Goal: Task Accomplishment & Management: Use online tool/utility

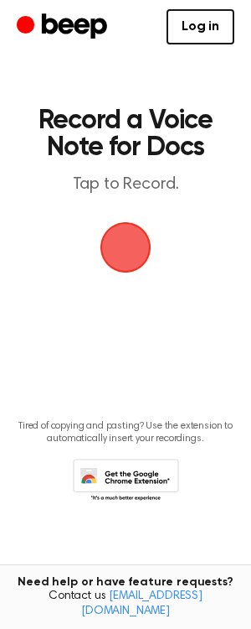
click at [152, 250] on span "button" at bounding box center [126, 247] width 51 height 51
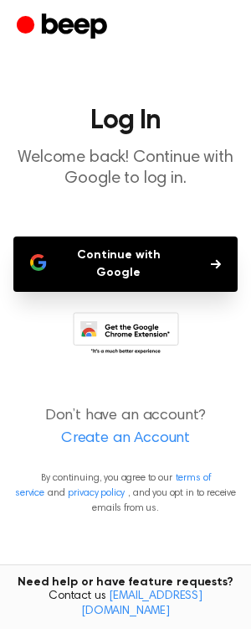
click at [157, 265] on button "Continue with Google" at bounding box center [125, 263] width 225 height 55
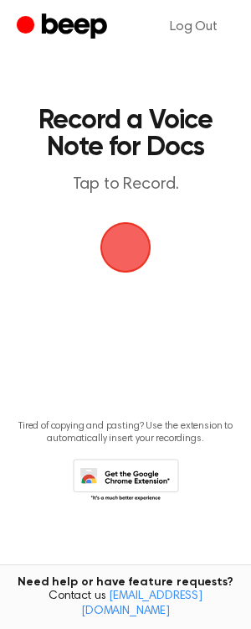
click at [120, 246] on span "button" at bounding box center [126, 247] width 54 height 54
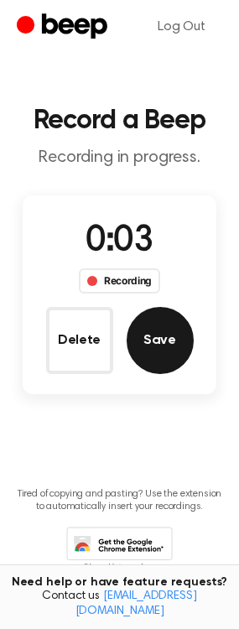
click at [143, 348] on button "Save" at bounding box center [160, 340] width 67 height 67
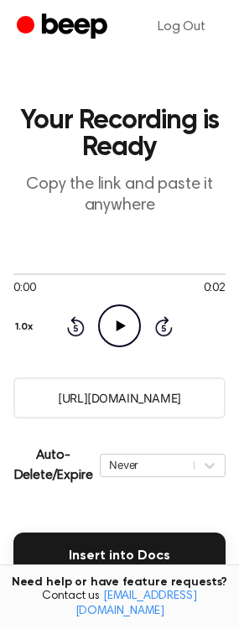
click at [118, 327] on icon at bounding box center [120, 325] width 9 height 11
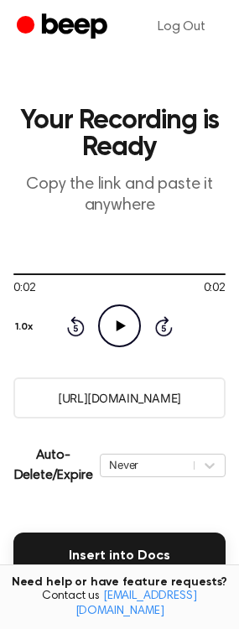
click at [134, 313] on icon "Play Audio" at bounding box center [119, 325] width 43 height 43
drag, startPoint x: 77, startPoint y: 471, endPoint x: 110, endPoint y: 471, distance: 32.7
click at [110, 471] on div "Auto-Delete/Expire Never | Download" at bounding box center [119, 465] width 212 height 67
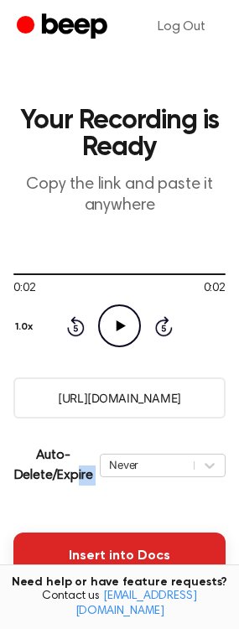
click at [117, 566] on button "Insert into Docs" at bounding box center [119, 555] width 212 height 47
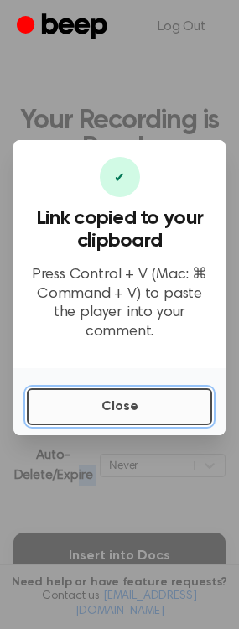
click at [168, 401] on button "Close" at bounding box center [119, 406] width 185 height 37
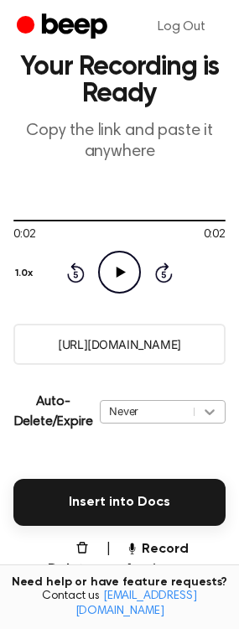
click at [208, 423] on div "Never" at bounding box center [163, 411] width 126 height 23
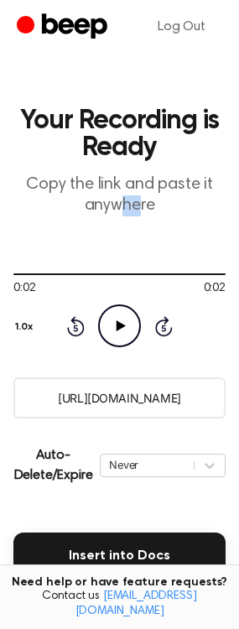
drag, startPoint x: 125, startPoint y: 208, endPoint x: 137, endPoint y: 208, distance: 12.6
click at [137, 208] on p "Copy the link and paste it anywhere" at bounding box center [119, 195] width 212 height 42
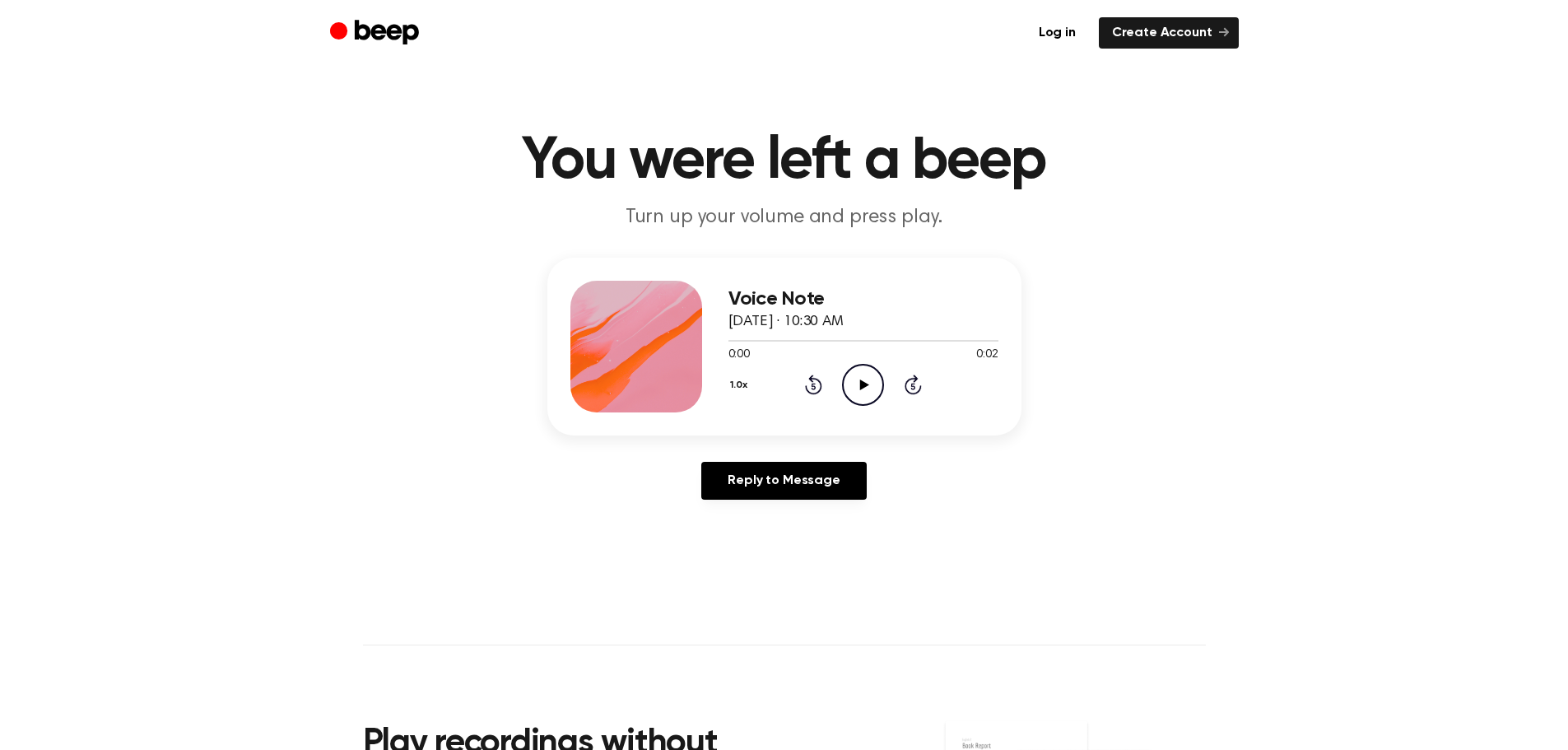
click at [861, 394] on icon "Play Audio" at bounding box center [863, 384] width 42 height 42
